Goal: Find specific fact: Find contact information

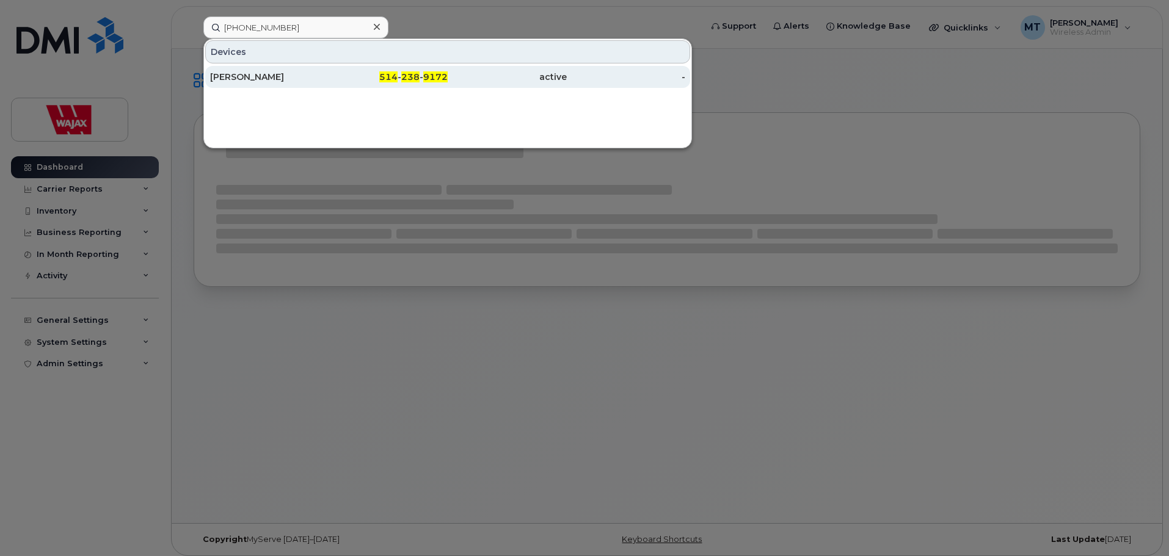
type input "[PHONE_NUMBER]"
click at [272, 70] on div "[PERSON_NAME]" at bounding box center [269, 77] width 119 height 22
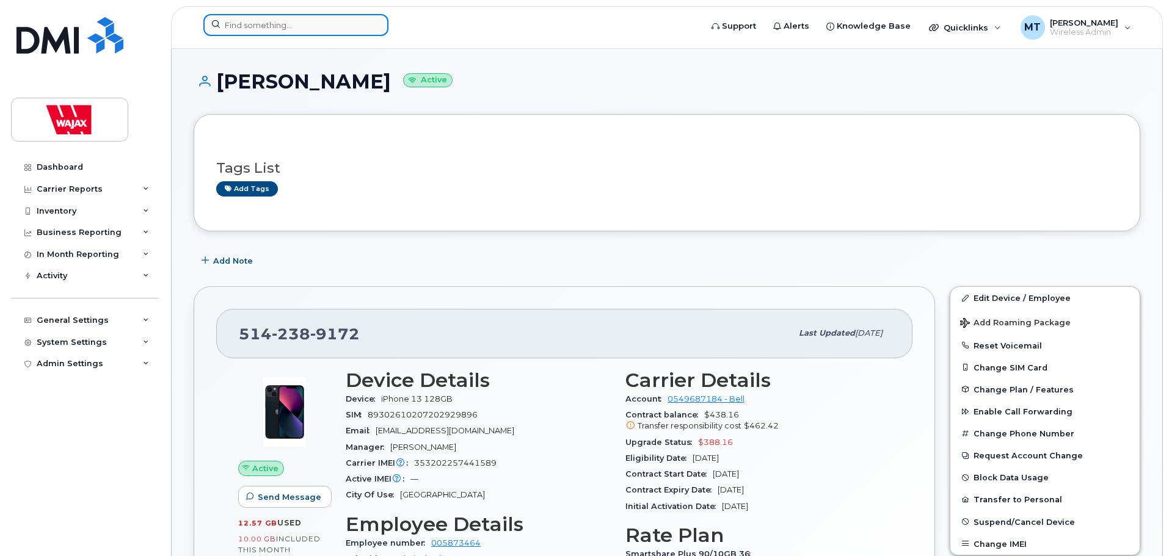
click at [269, 34] on input at bounding box center [295, 25] width 185 height 22
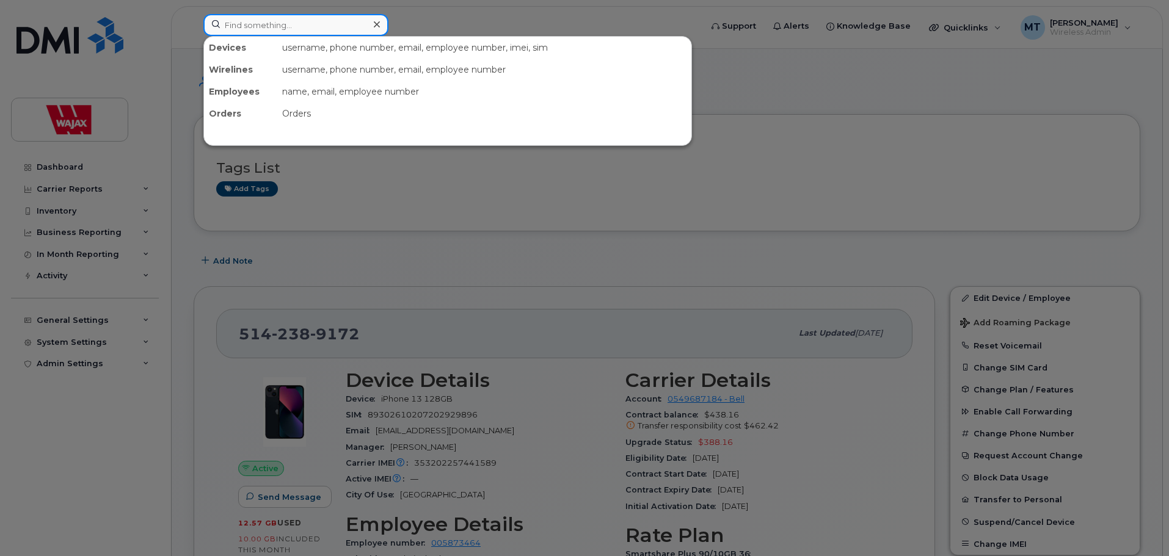
paste input "Matthieu Dore Lachance"
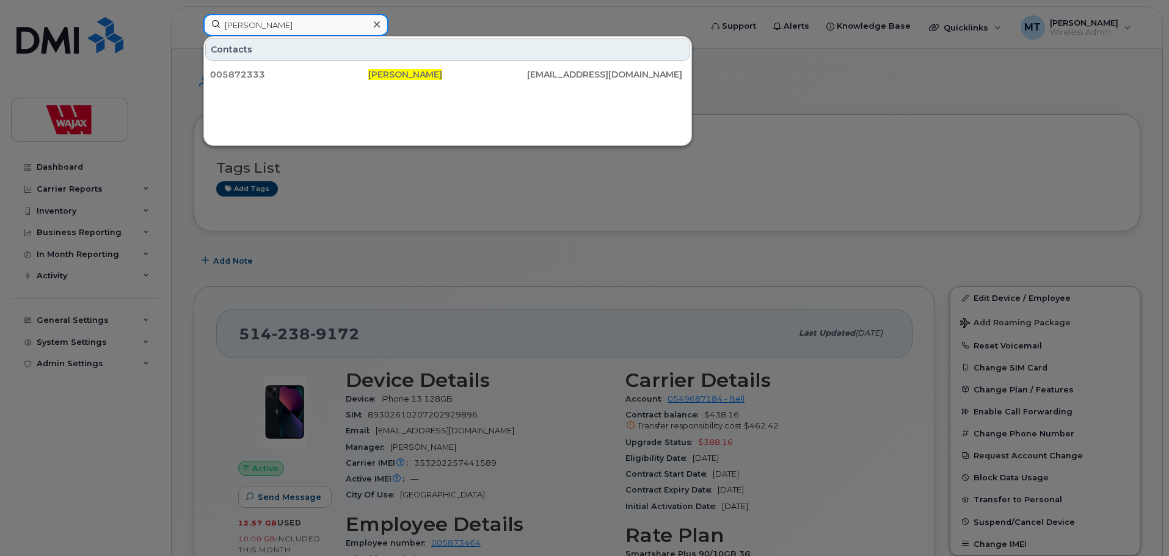
drag, startPoint x: 304, startPoint y: 22, endPoint x: 285, endPoint y: 22, distance: 18.3
click at [285, 22] on input "Matthieu Dore Lachance" at bounding box center [295, 25] width 185 height 22
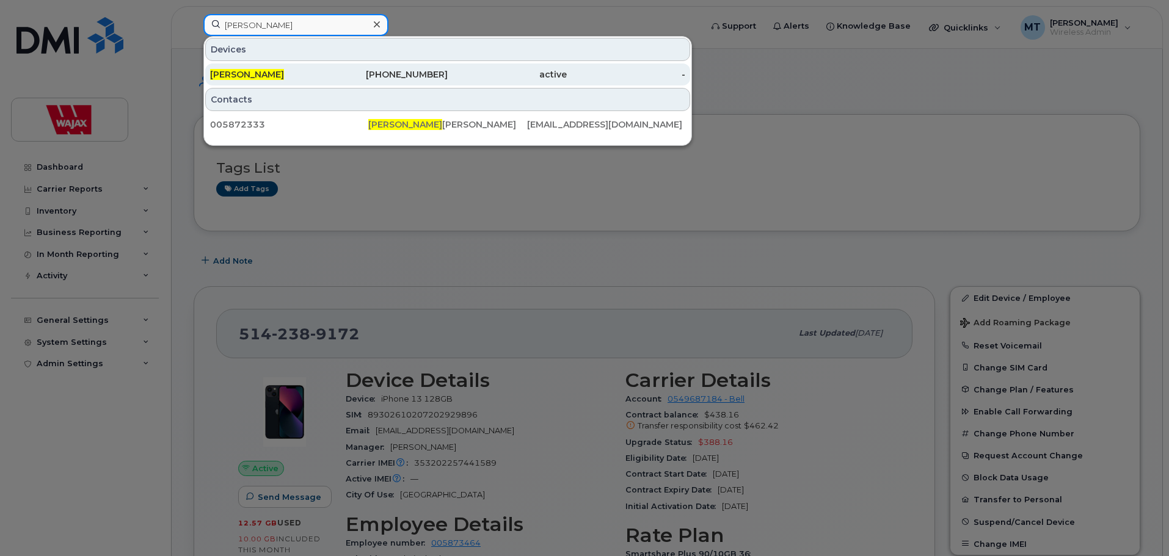
type input "Matthieu Dore"
click at [291, 69] on div "Matthieu Dore" at bounding box center [269, 74] width 119 height 12
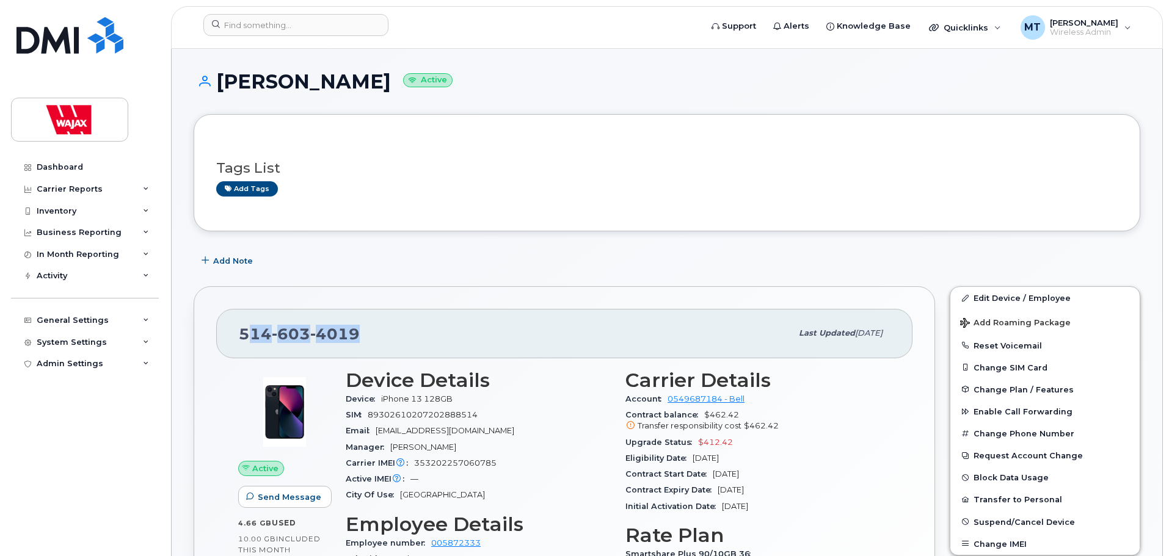
drag, startPoint x: 332, startPoint y: 325, endPoint x: 244, endPoint y: 328, distance: 88.0
click at [244, 328] on div "514 603 4019" at bounding box center [515, 334] width 553 height 26
click at [242, 329] on span "514 603 4019" at bounding box center [299, 334] width 121 height 18
click at [238, 333] on div "514 603 4019 Last updated Sep 03, 2025" at bounding box center [564, 333] width 696 height 49
drag, startPoint x: 260, startPoint y: 331, endPoint x: 360, endPoint y: 328, distance: 99.6
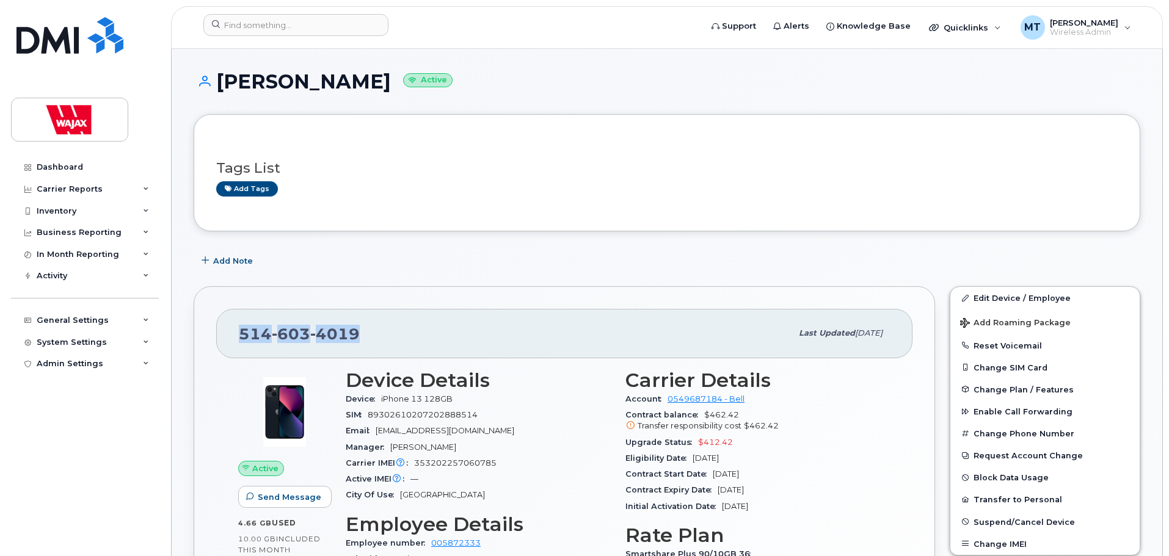
click at [360, 328] on div "514 603 4019 Last updated Sep 03, 2025" at bounding box center [564, 333] width 696 height 49
copy span "514 603 4019"
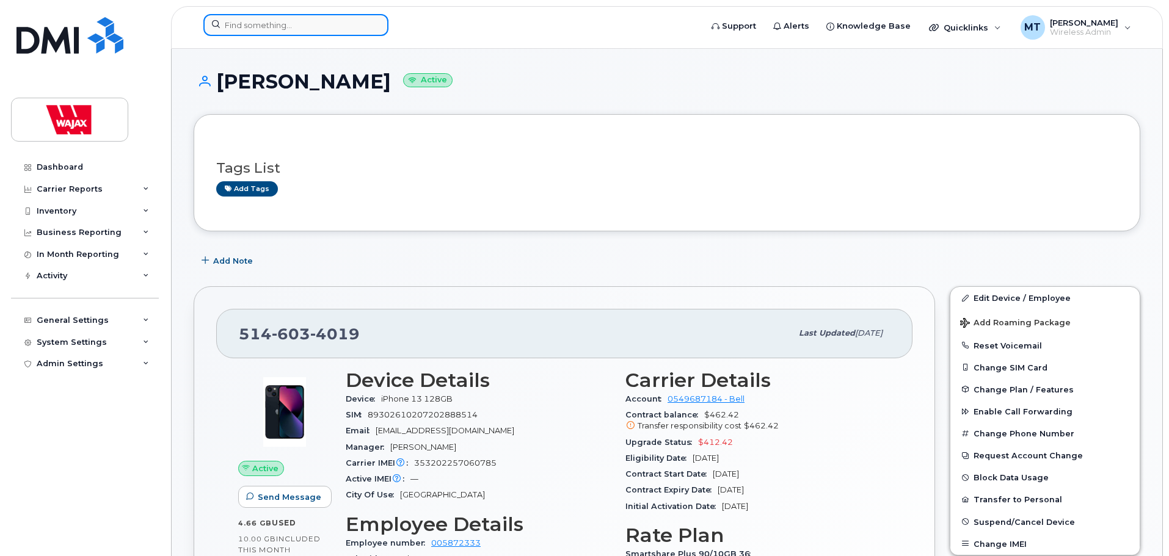
click at [295, 30] on input at bounding box center [295, 25] width 185 height 22
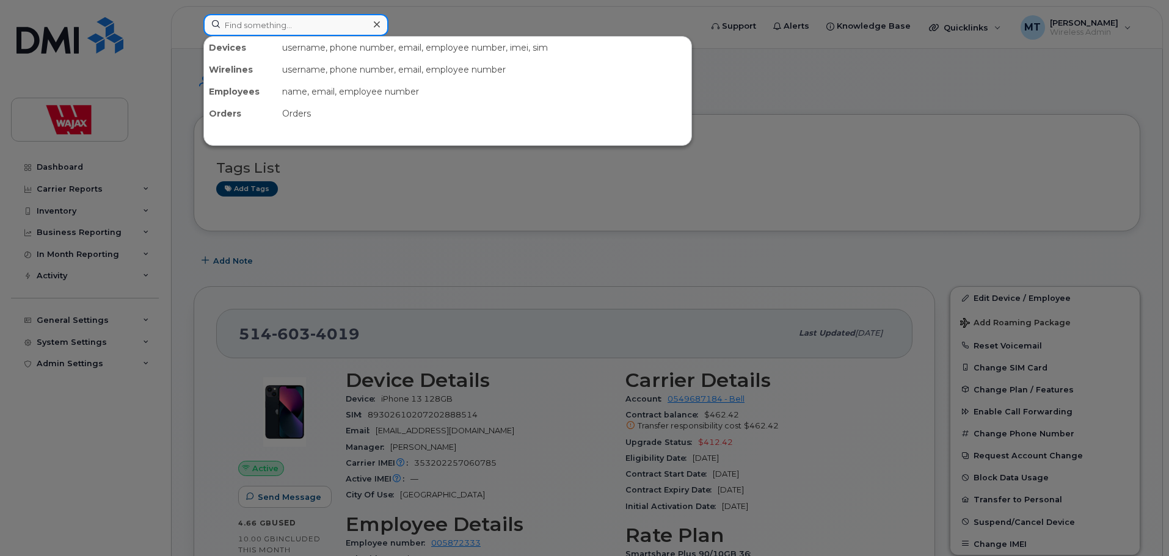
paste input "SR-283601"
type input "SR-283601"
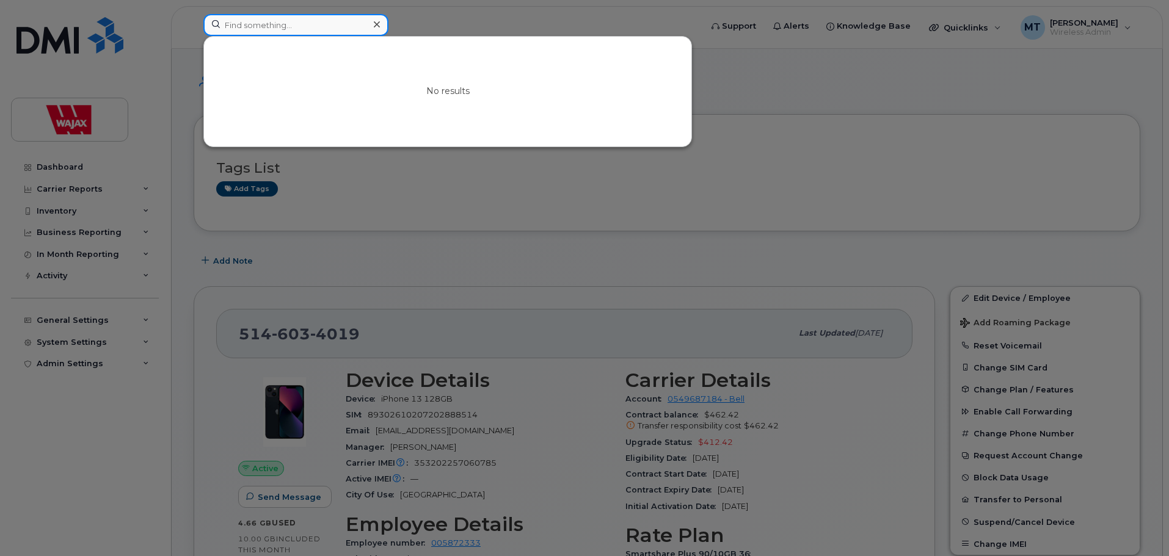
paste input "5068634910"
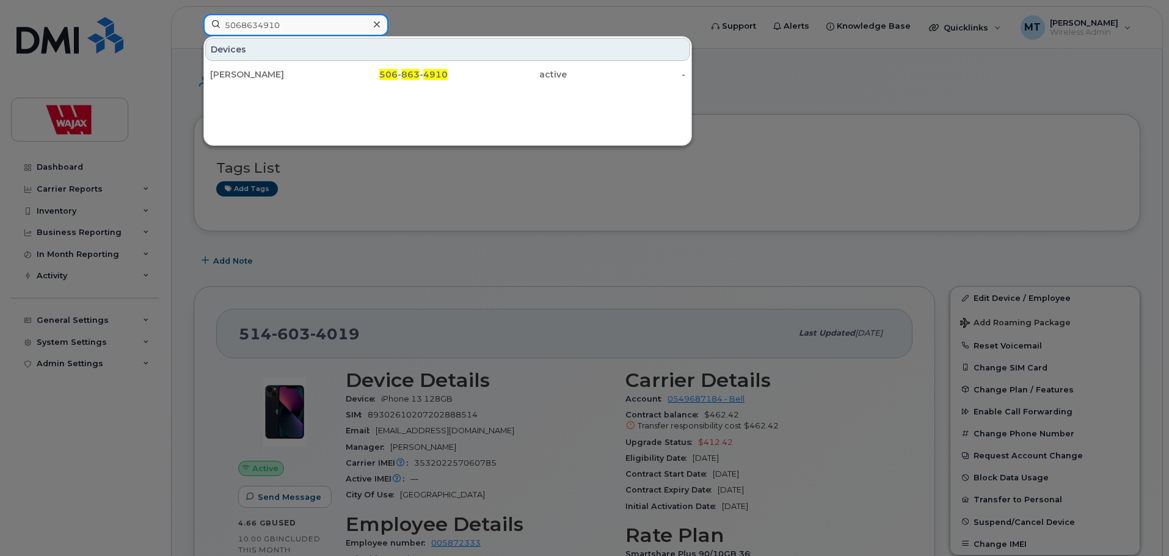
drag, startPoint x: 288, startPoint y: 23, endPoint x: 81, endPoint y: 36, distance: 207.5
click at [194, 36] on div "5068634910 Devices Darryl Hawkins 506 - 863 - 4910 active -" at bounding box center [448, 27] width 509 height 27
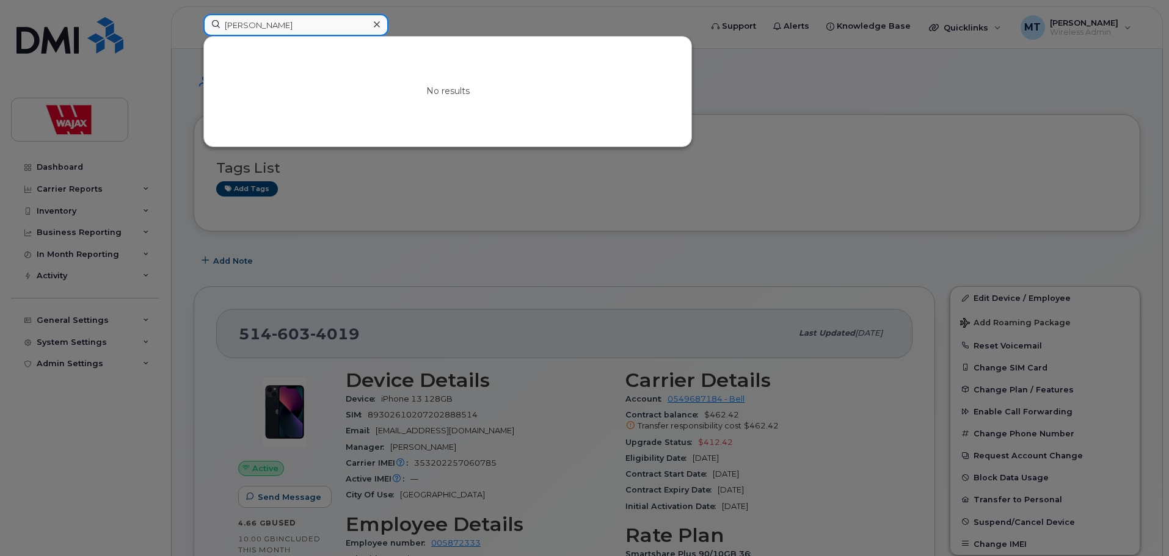
click at [287, 30] on input "Zach K" at bounding box center [295, 25] width 185 height 22
drag, startPoint x: 287, startPoint y: 29, endPoint x: 209, endPoint y: 19, distance: 78.8
click at [209, 19] on input "Zach K" at bounding box center [295, 25] width 185 height 22
paste input "6473271762"
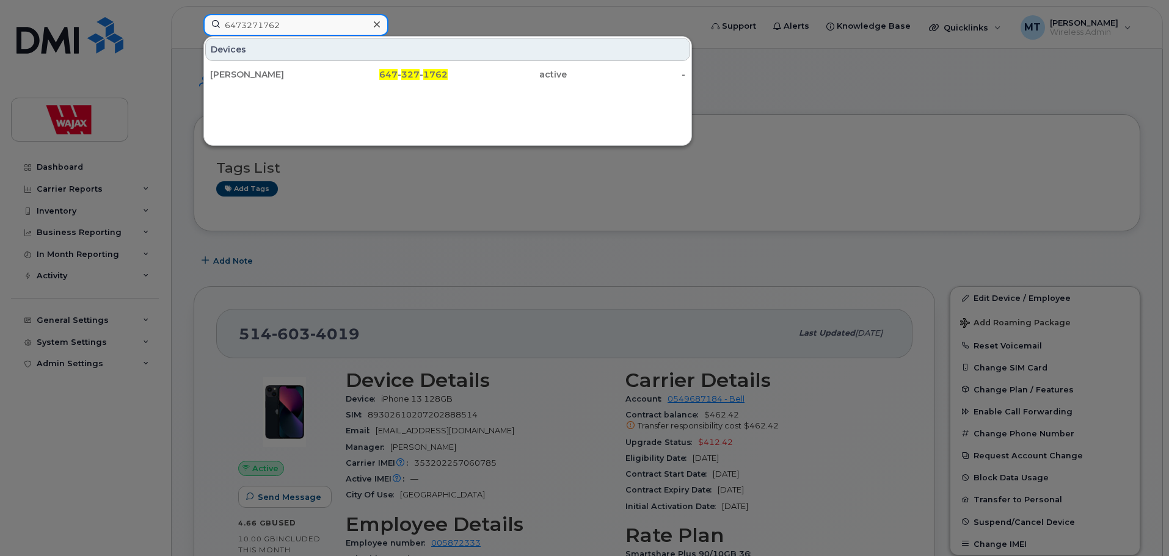
drag, startPoint x: 286, startPoint y: 31, endPoint x: 104, endPoint y: 34, distance: 181.4
click at [194, 34] on div "6473271762 Devices Zachary Korn 647 - 327 - 1762 active -" at bounding box center [448, 27] width 509 height 27
paste input "Farid Seddiki"
drag, startPoint x: 291, startPoint y: 26, endPoint x: 199, endPoint y: 18, distance: 92.6
click at [199, 18] on div "Farid Seddiki Contacts 005874830 Farid Seddiki fseddiki@wajax.com" at bounding box center [448, 27] width 509 height 27
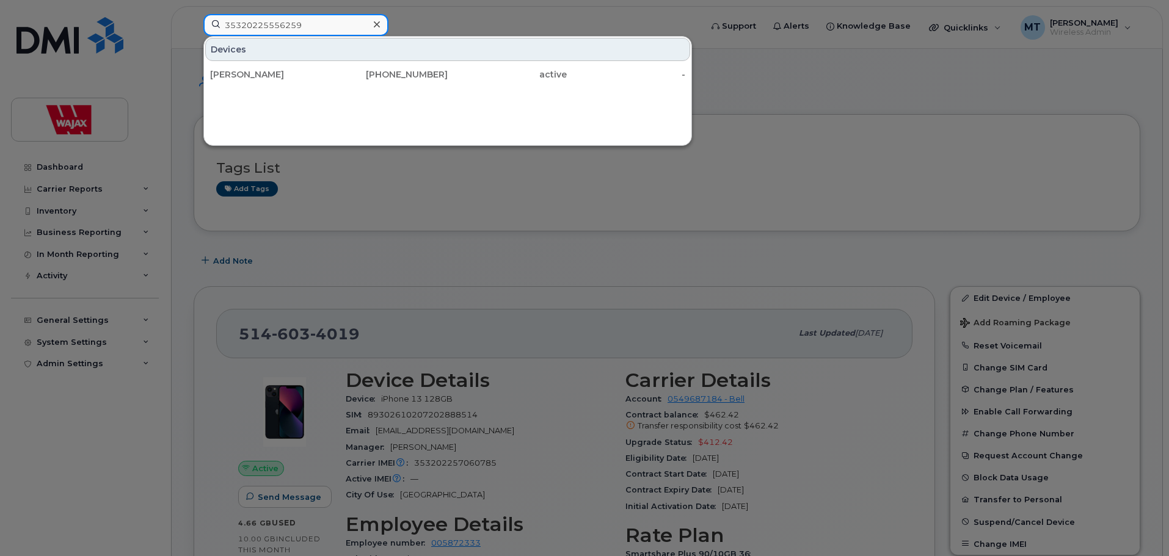
drag, startPoint x: 353, startPoint y: 34, endPoint x: 220, endPoint y: 35, distance: 133.2
click at [220, 35] on input "35320225556259" at bounding box center [295, 25] width 185 height 22
type input "35320225556259"
